Goal: Check status

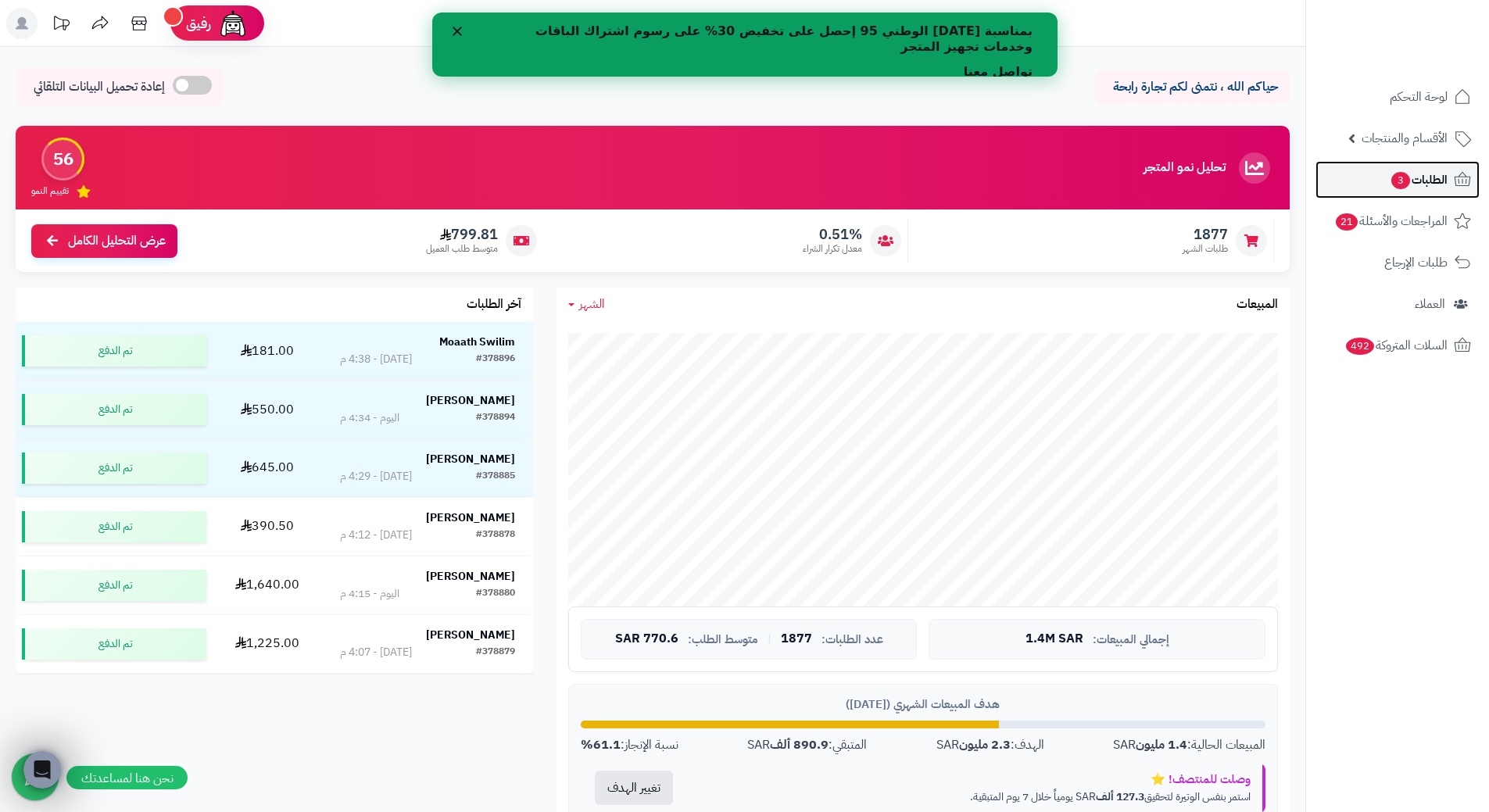
click at [1356, 166] on link "الطلبات 3" at bounding box center [1398, 179] width 164 height 37
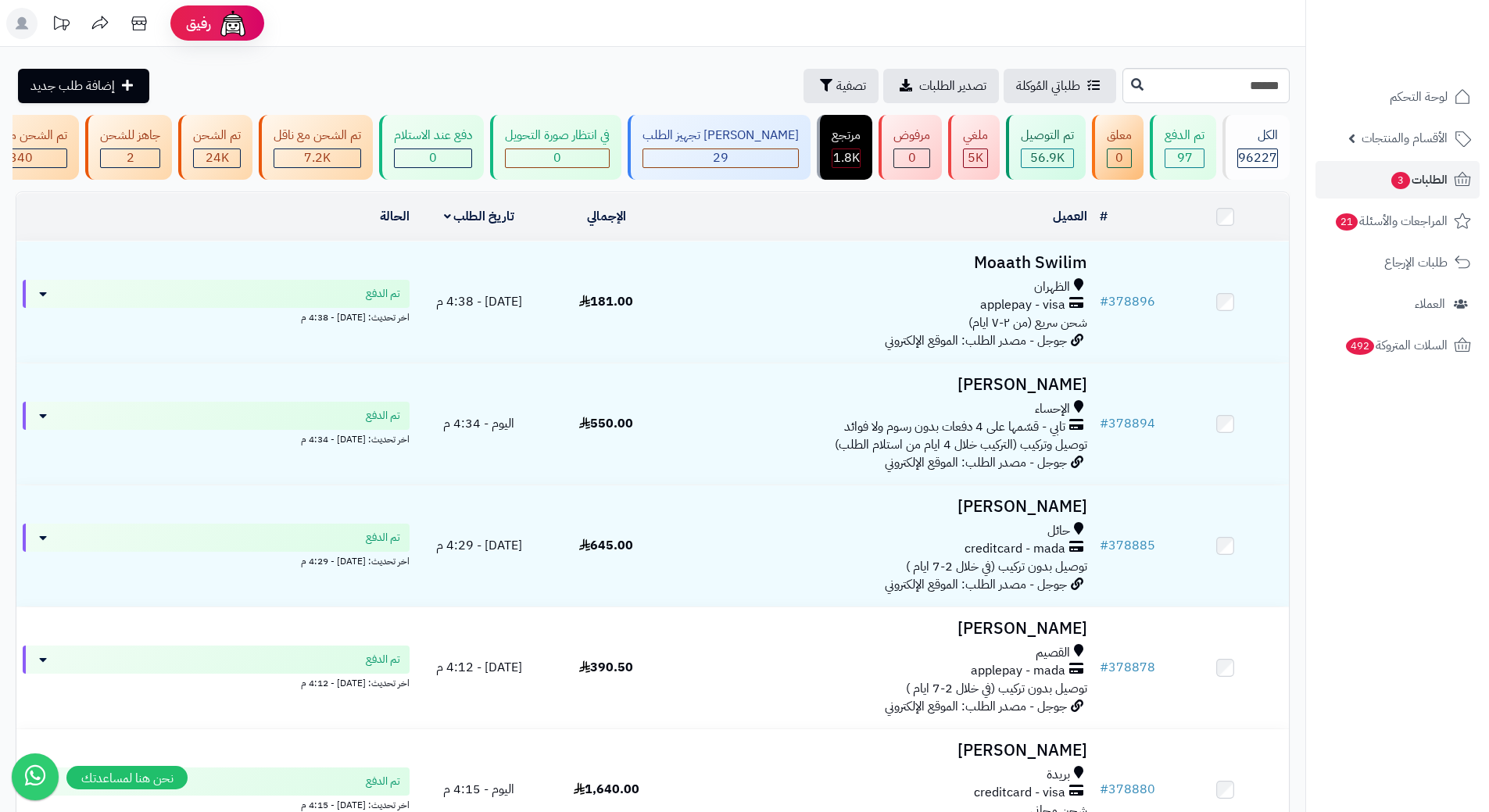
type input "******"
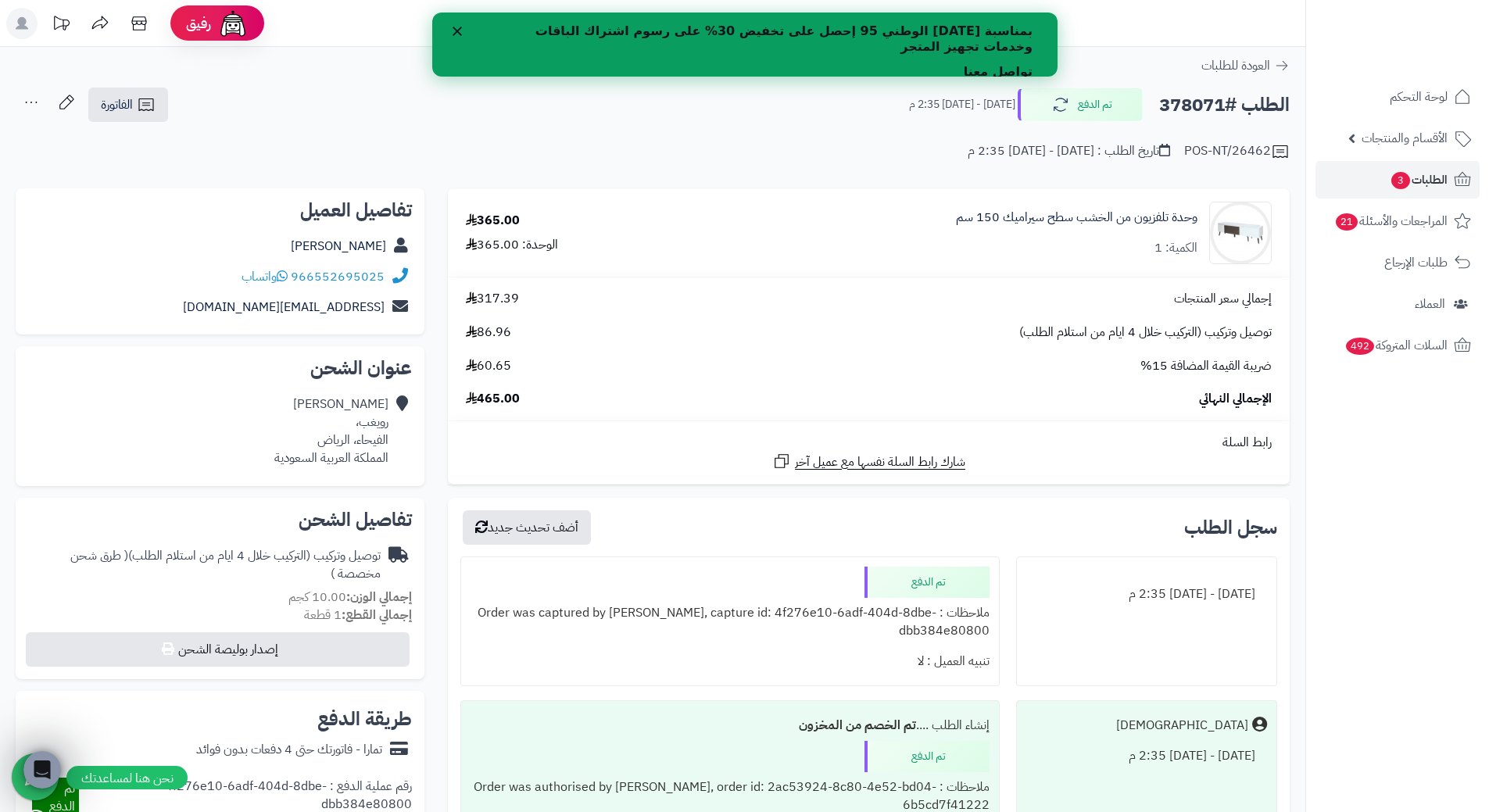
click at [503, 391] on span "465.00" at bounding box center [493, 399] width 54 height 18
copy span "465.00"
